Goal: Book appointment/travel/reservation

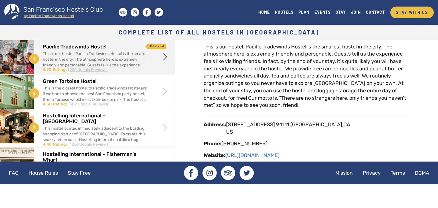
scroll to position [46, 0]
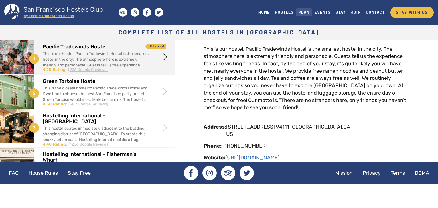
click at [306, 11] on link "PLAN" at bounding box center [304, 12] width 16 height 8
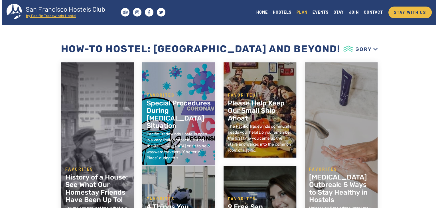
scroll to position [158, 0]
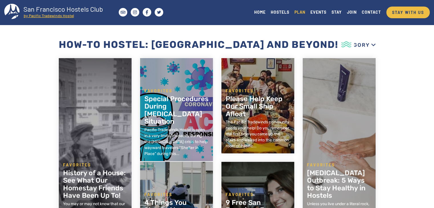
click at [335, 7] on ul "HOME HOSTELS PLAN EVENTS STAY JOIN CONTACT" at bounding box center [318, 10] width 132 height 12
click at [335, 12] on link "STAY" at bounding box center [336, 12] width 15 height 8
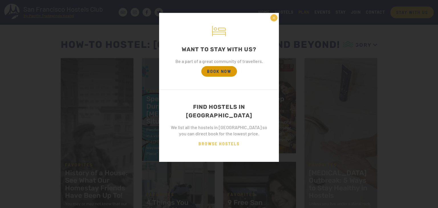
click at [212, 73] on span "BOOK NOW" at bounding box center [219, 71] width 36 height 11
click at [213, 139] on span "BROWSE HOSTELS" at bounding box center [219, 144] width 52 height 11
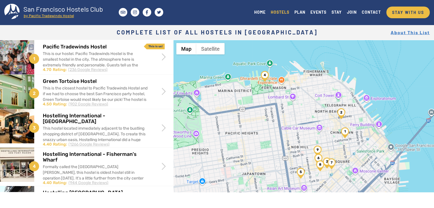
click at [341, 134] on img "Pacific Tradewinds Hostel" at bounding box center [345, 132] width 8 height 11
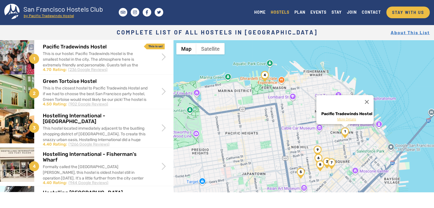
click at [340, 117] on link "More Details" at bounding box center [346, 120] width 54 height 7
